Goal: Feedback & Contribution: Leave review/rating

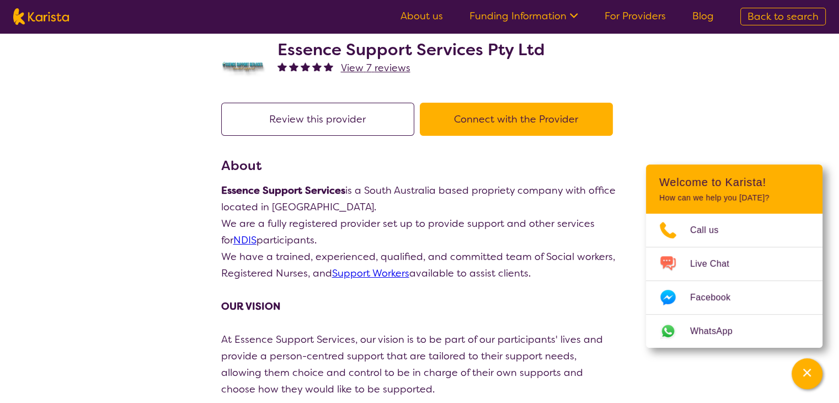
scroll to position [10, 0]
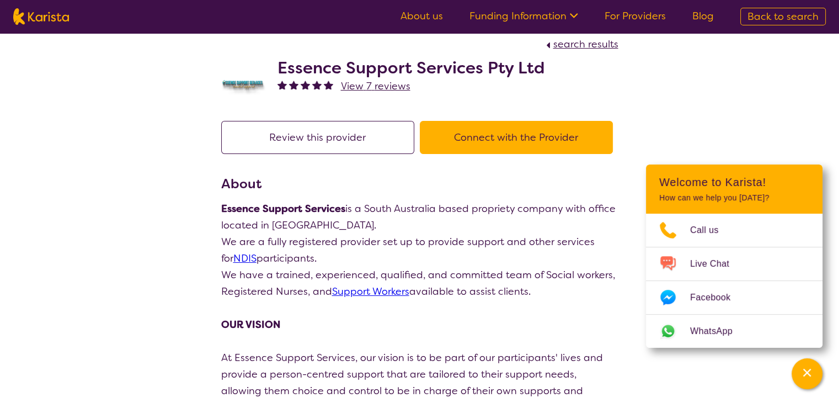
click at [335, 137] on button "Review this provider" at bounding box center [317, 137] width 193 height 33
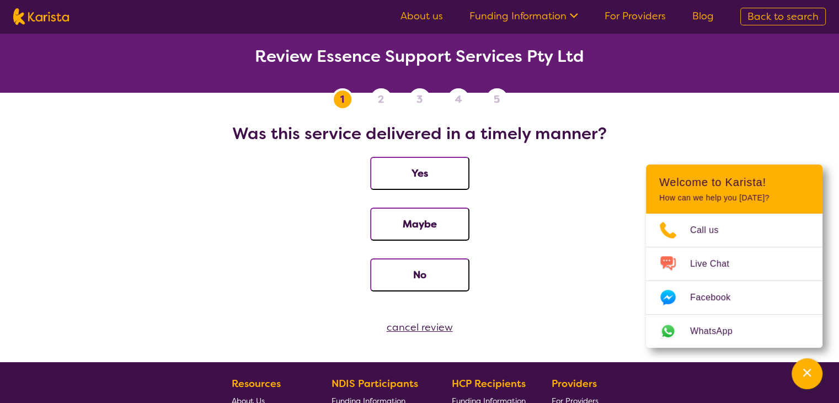
click at [163, 147] on fieldset "Was this service delivered in a timely manner? Yes Maybe No" at bounding box center [419, 216] width 813 height 185
